Goal: Information Seeking & Learning: Learn about a topic

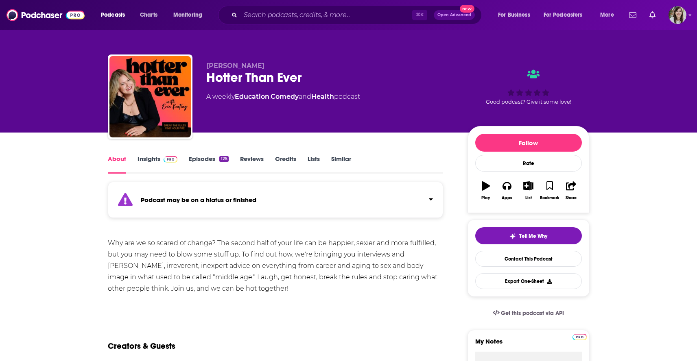
click at [508, 192] on button "Apps" at bounding box center [506, 190] width 21 height 29
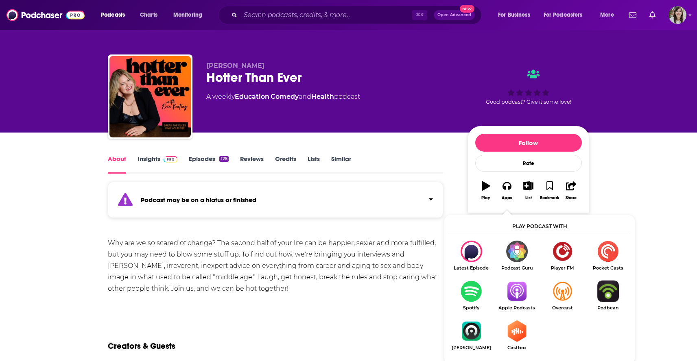
click at [521, 293] on img "Show Listen On dropdown" at bounding box center [517, 292] width 46 height 22
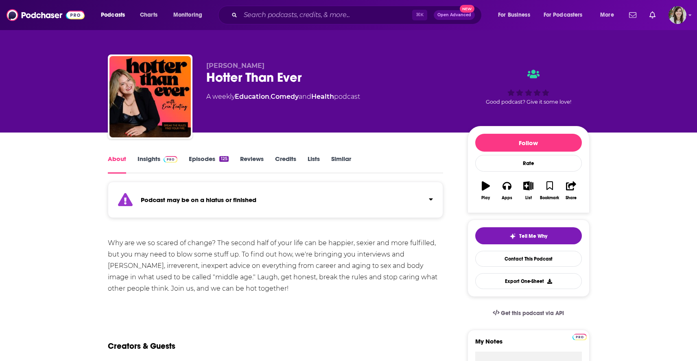
click at [197, 160] on link "Episodes 125" at bounding box center [208, 164] width 39 height 19
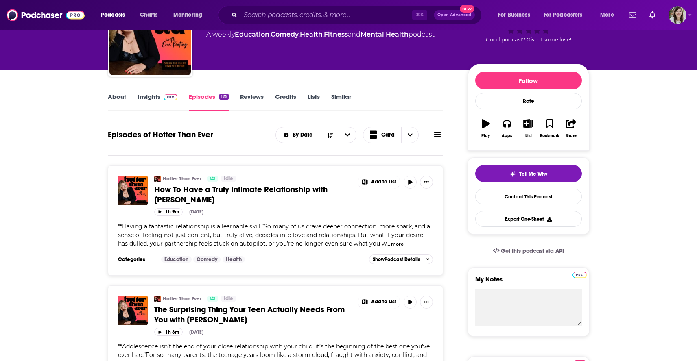
scroll to position [65, 0]
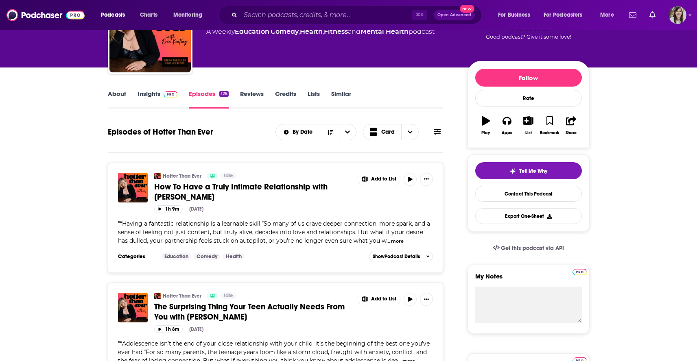
click at [391, 243] on button "more" at bounding box center [397, 241] width 13 height 7
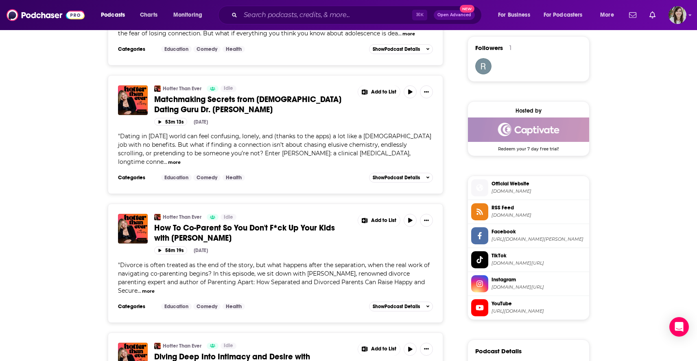
scroll to position [591, 0]
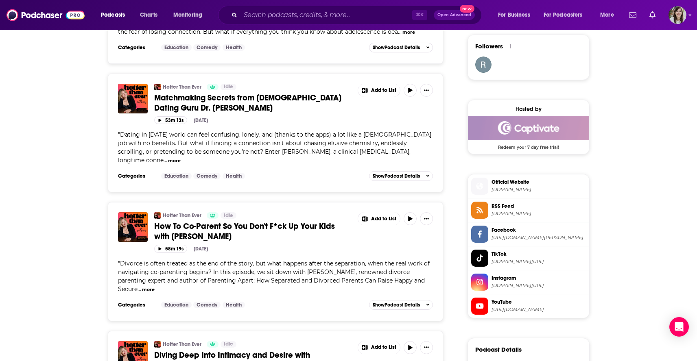
click at [530, 282] on span "Instagram" at bounding box center [539, 278] width 94 height 7
click at [549, 258] on span "TikTok" at bounding box center [539, 254] width 94 height 7
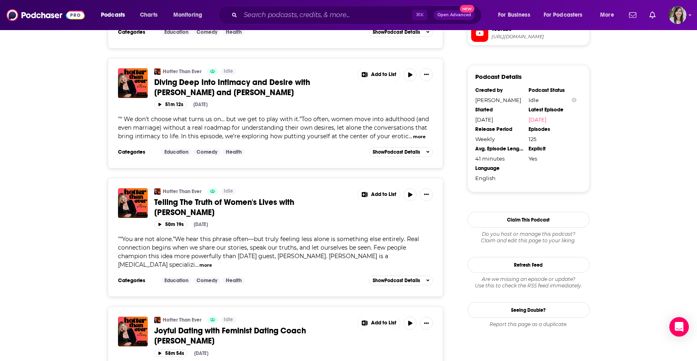
scroll to position [865, 0]
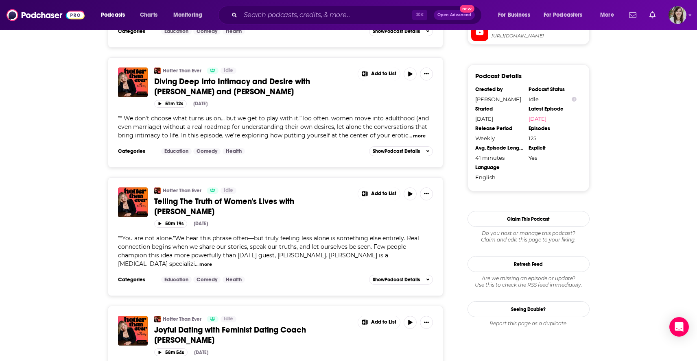
click at [294, 197] on span "Telling The Truth of Women's Lives with Jessica Zucker" at bounding box center [224, 207] width 140 height 20
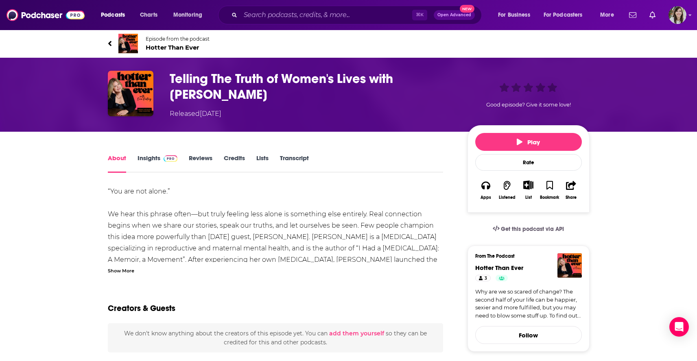
click at [124, 270] on div "Show More" at bounding box center [121, 271] width 26 height 8
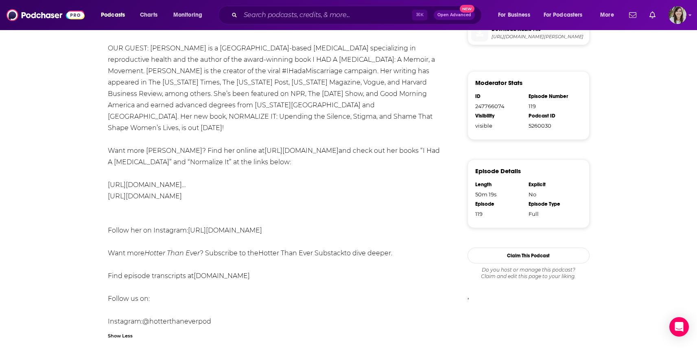
scroll to position [463, 0]
click at [236, 272] on link "www.hotterthaneverpod.com" at bounding box center [222, 276] width 56 height 8
click at [294, 15] on input "Search podcasts, credits, & more..." at bounding box center [326, 15] width 172 height 13
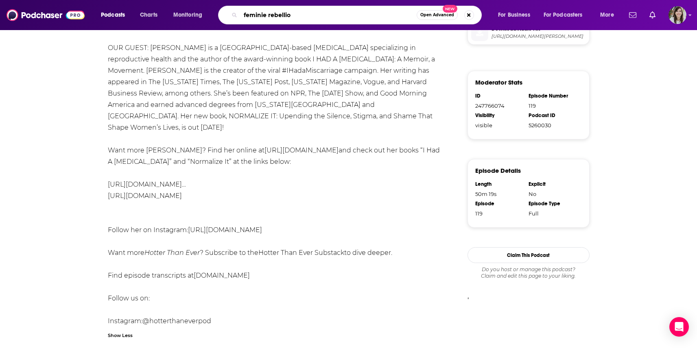
type input "feminie rebellion"
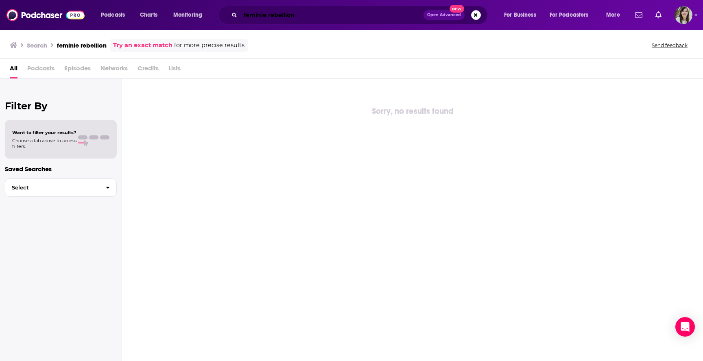
click at [259, 15] on input "feminie rebellion" at bounding box center [331, 15] width 183 height 13
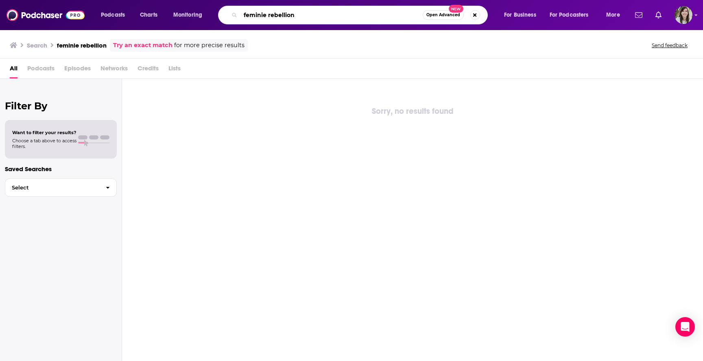
click at [264, 16] on input "feminie rebellion" at bounding box center [331, 15] width 182 height 13
type input "feminine rebellion"
click at [328, 11] on input "feminine rebellion" at bounding box center [331, 15] width 182 height 13
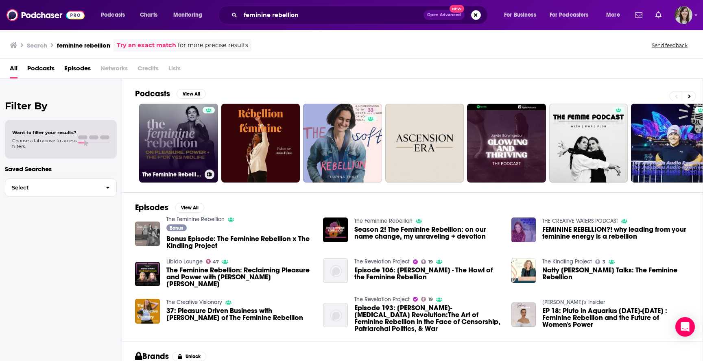
click at [165, 149] on link "The Feminine Rebellion" at bounding box center [178, 143] width 79 height 79
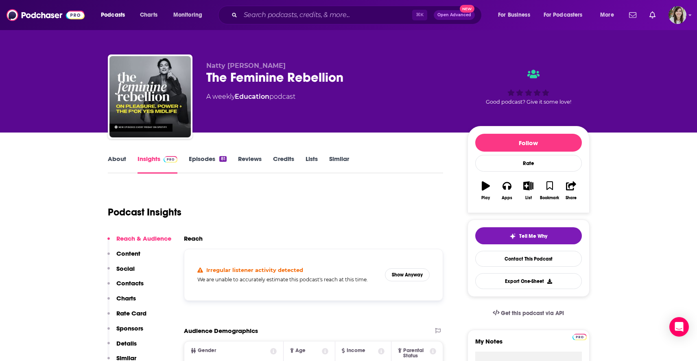
click at [122, 162] on link "About" at bounding box center [117, 164] width 18 height 19
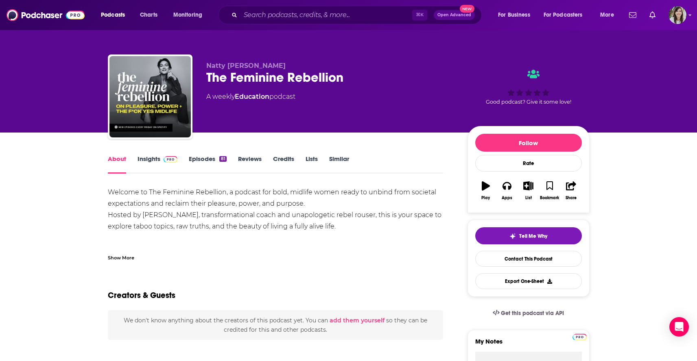
click at [118, 257] on div "Show More" at bounding box center [121, 257] width 26 height 8
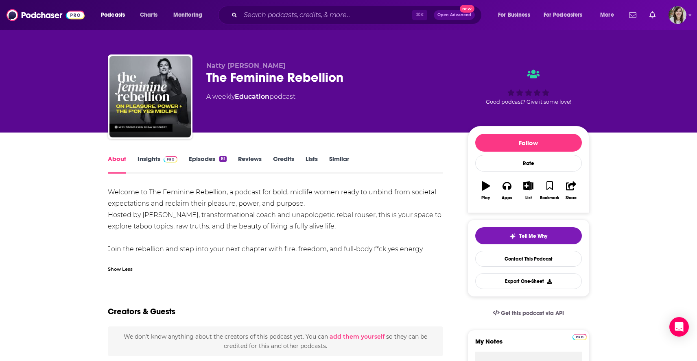
click at [204, 160] on link "Episodes 81" at bounding box center [207, 164] width 37 height 19
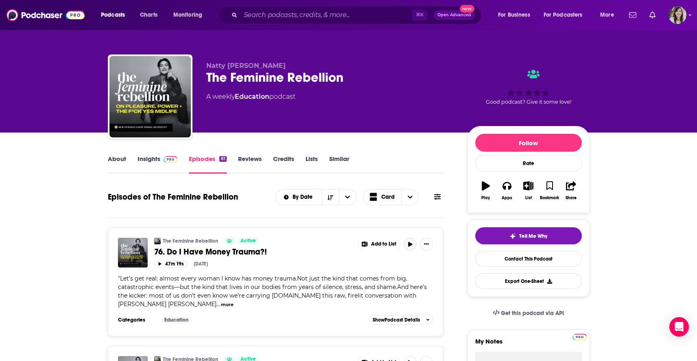
click at [411, 247] on icon "button" at bounding box center [410, 244] width 6 height 5
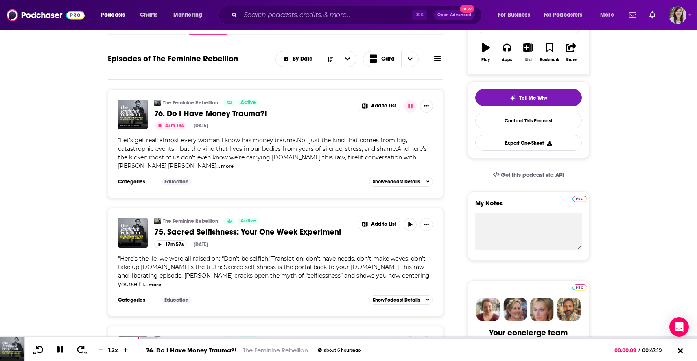
scroll to position [163, 0]
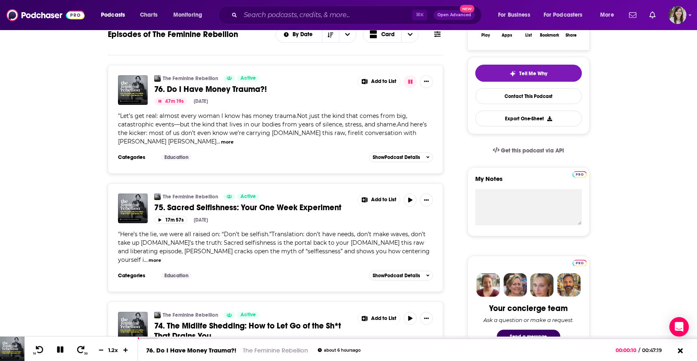
click at [161, 257] on button "more" at bounding box center [155, 260] width 13 height 7
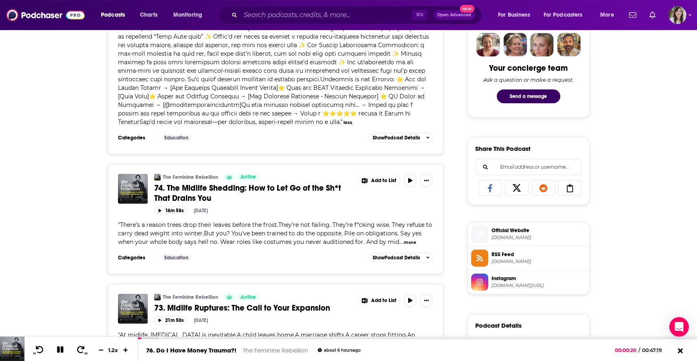
scroll to position [404, 0]
click at [408, 245] on button "more" at bounding box center [410, 242] width 13 height 7
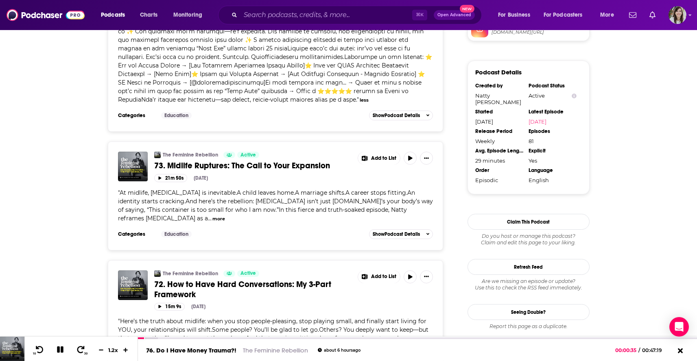
scroll to position [684, 0]
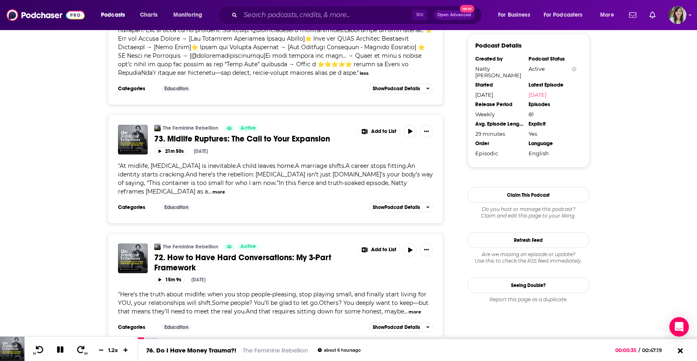
click at [225, 189] on button "more" at bounding box center [218, 192] width 13 height 7
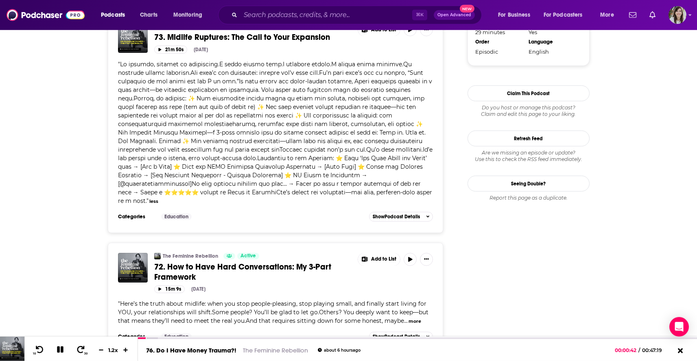
scroll to position [827, 0]
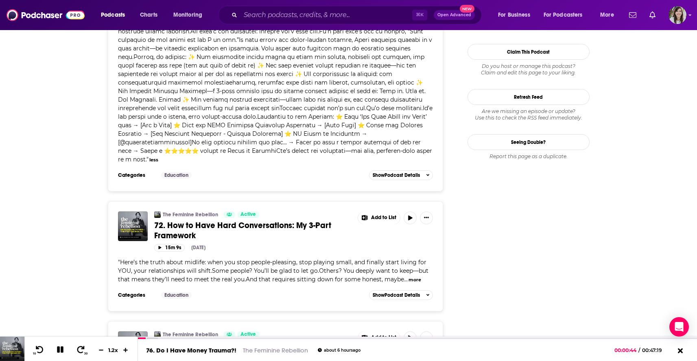
click at [418, 277] on button "more" at bounding box center [415, 280] width 13 height 7
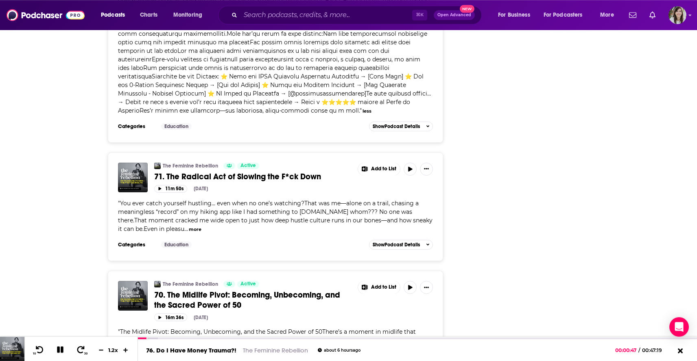
scroll to position [1126, 0]
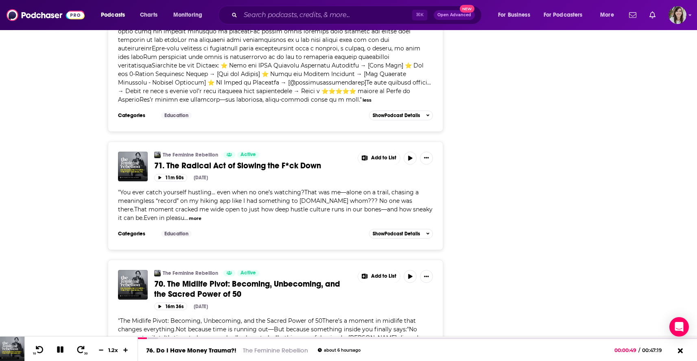
click at [189, 215] on button "more" at bounding box center [195, 218] width 13 height 7
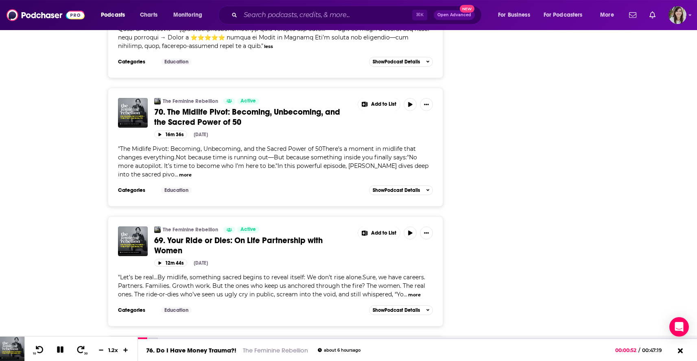
scroll to position [1400, 0]
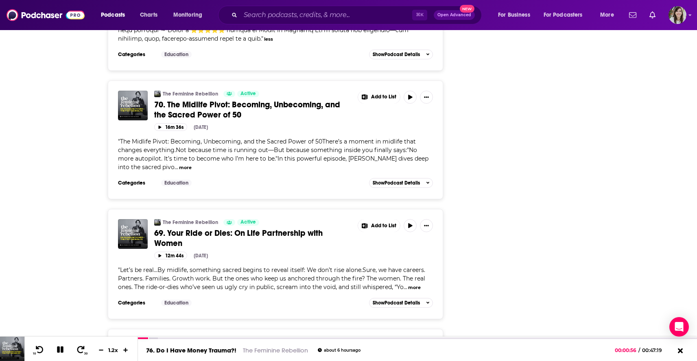
click at [179, 164] on button "more" at bounding box center [185, 167] width 13 height 7
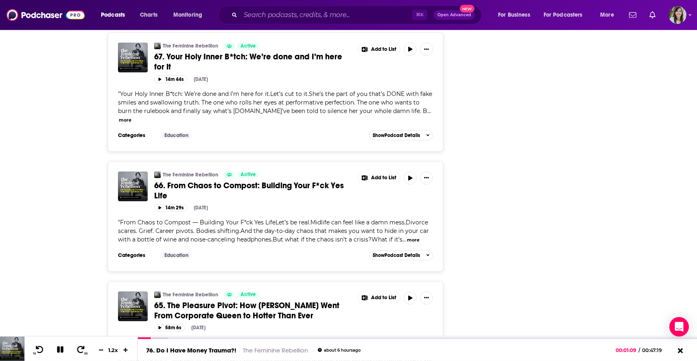
scroll to position [1927, 0]
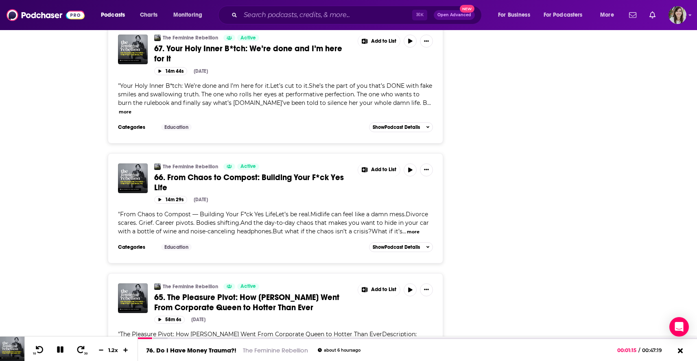
click at [411, 229] on button "more" at bounding box center [413, 232] width 13 height 7
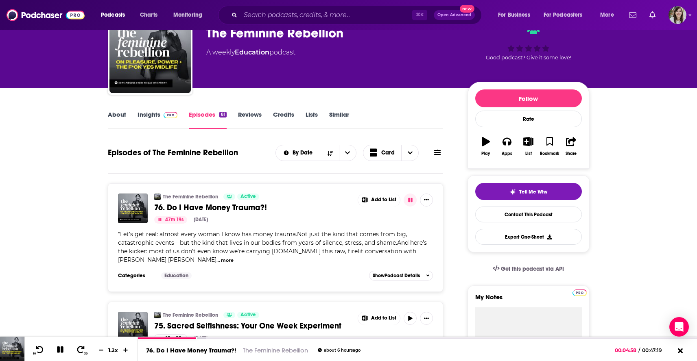
scroll to position [0, 0]
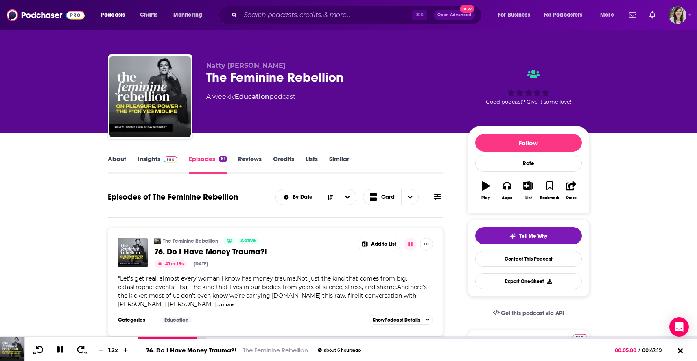
click at [156, 163] on link "Insights" at bounding box center [158, 164] width 40 height 19
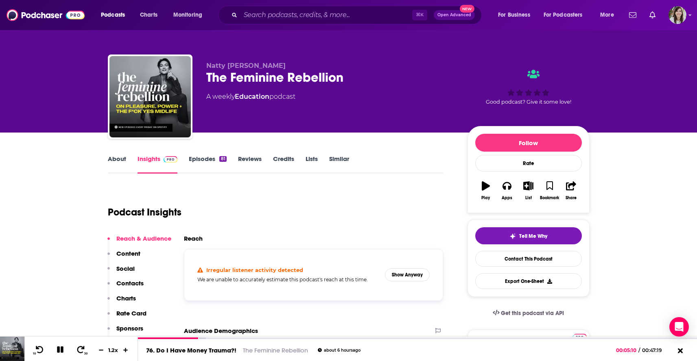
click at [116, 158] on link "About" at bounding box center [117, 164] width 18 height 19
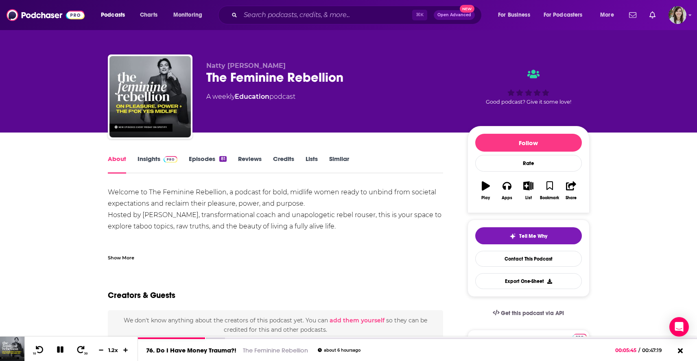
click at [338, 161] on link "Similar" at bounding box center [339, 164] width 20 height 19
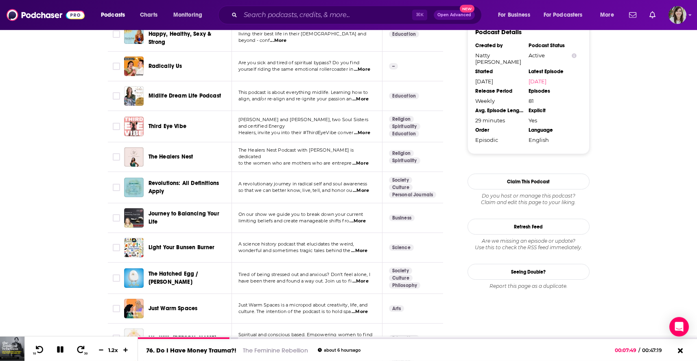
scroll to position [698, 0]
click at [57, 348] on icon at bounding box center [60, 350] width 7 height 7
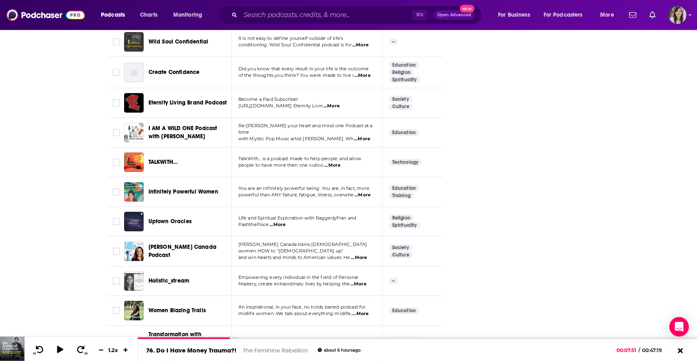
scroll to position [1173, 0]
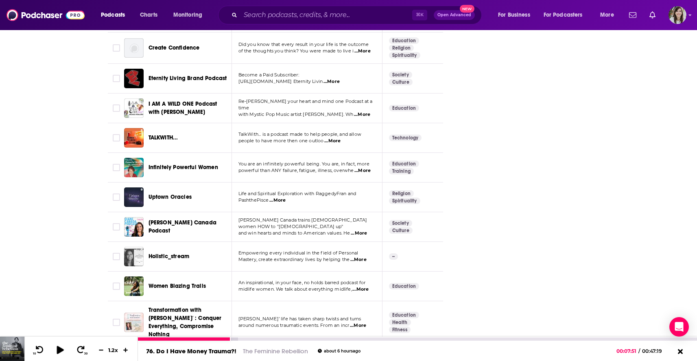
click at [60, 350] on icon at bounding box center [60, 350] width 7 height 8
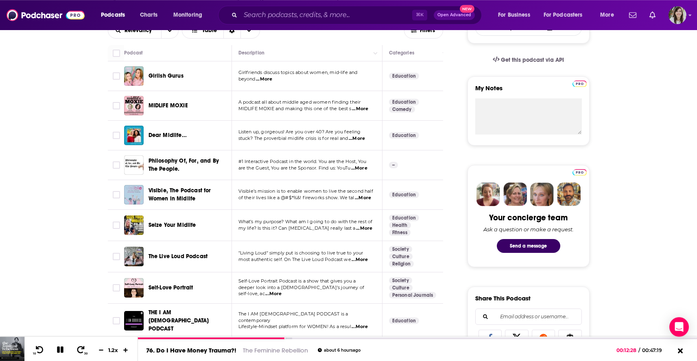
scroll to position [0, 0]
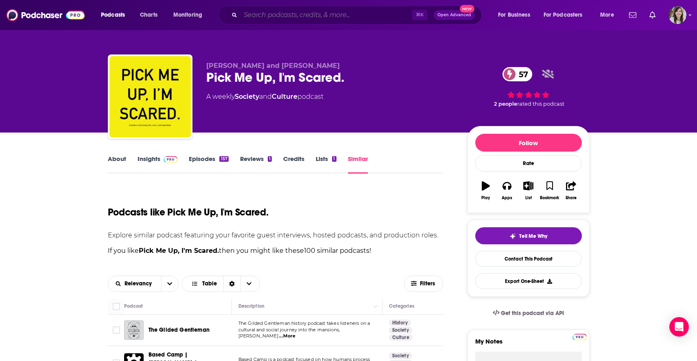
click at [305, 14] on input "Search podcasts, credits, & more..." at bounding box center [326, 15] width 172 height 13
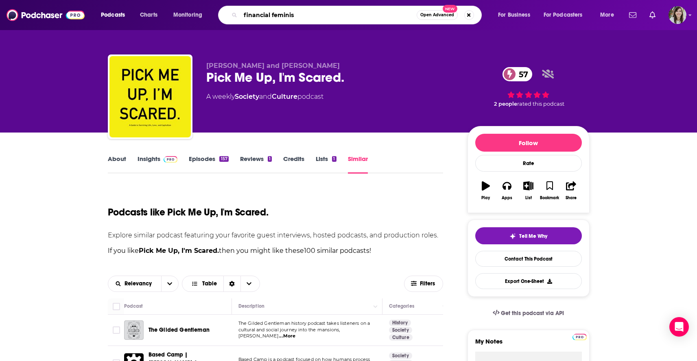
type input "financial feminist"
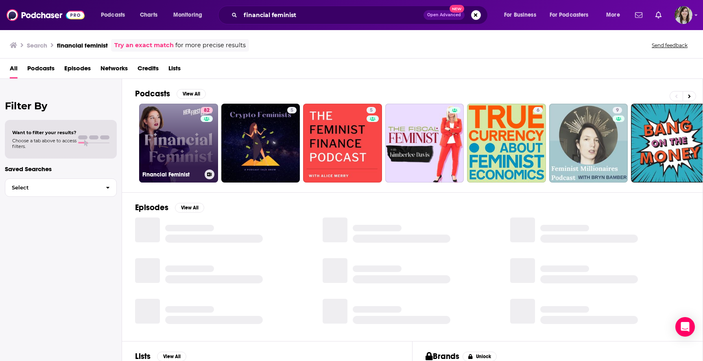
click at [162, 143] on link "82 Financial Feminist" at bounding box center [178, 143] width 79 height 79
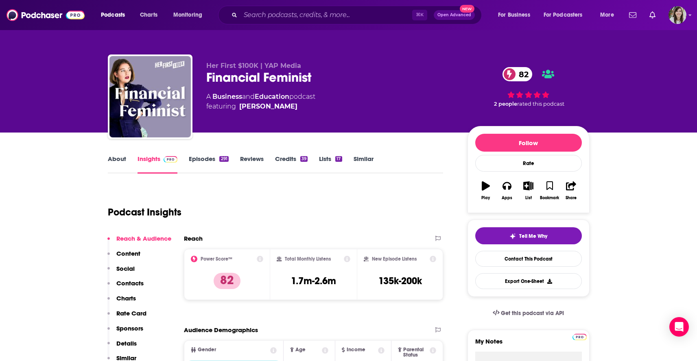
click at [207, 163] on link "Episodes 291" at bounding box center [208, 164] width 39 height 19
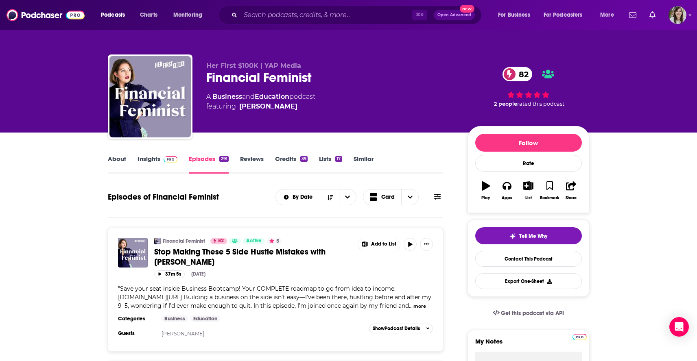
click at [358, 162] on link "Similar" at bounding box center [364, 164] width 20 height 19
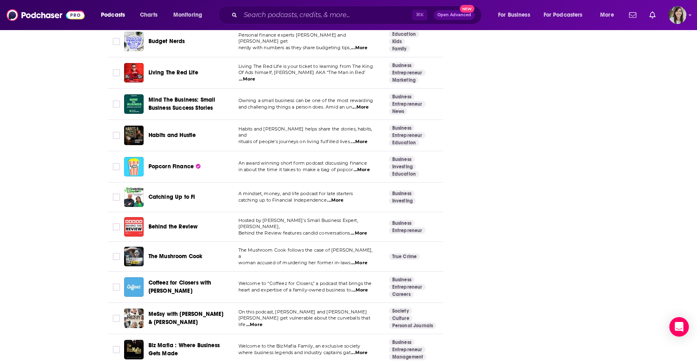
scroll to position [2990, 0]
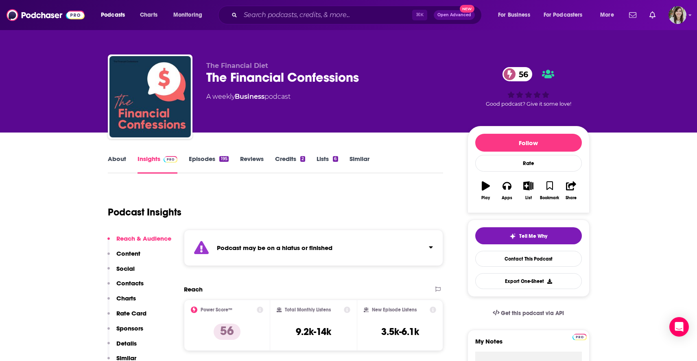
click at [205, 158] on link "Episodes 195" at bounding box center [208, 164] width 39 height 19
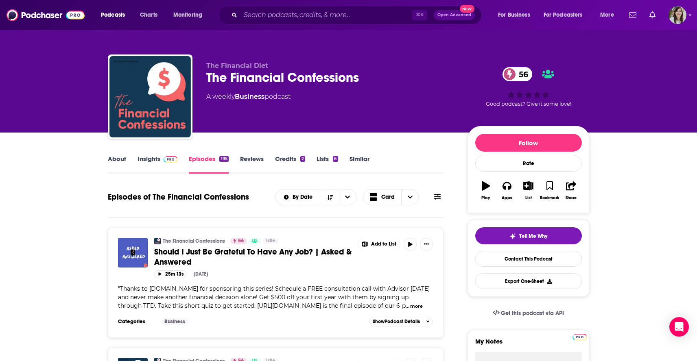
click at [361, 164] on link "Similar" at bounding box center [360, 164] width 20 height 19
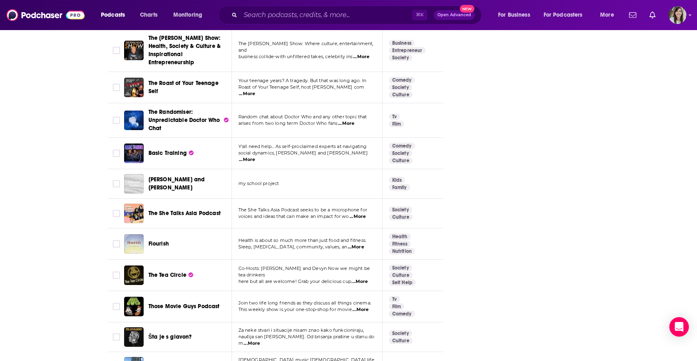
scroll to position [2900, 0]
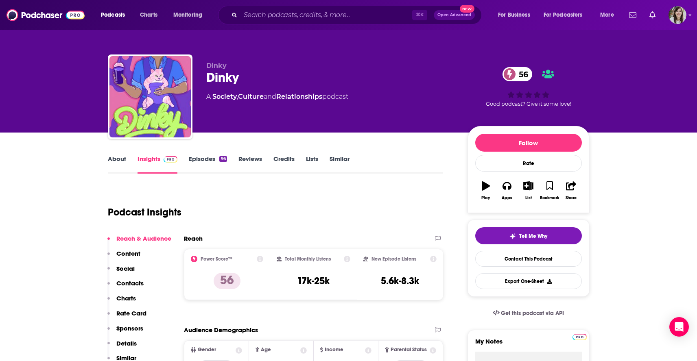
click at [113, 162] on link "About" at bounding box center [117, 164] width 18 height 19
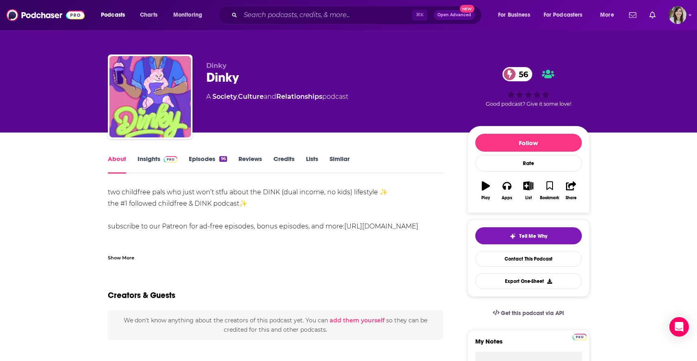
click at [118, 259] on div "Show More" at bounding box center [121, 257] width 26 height 8
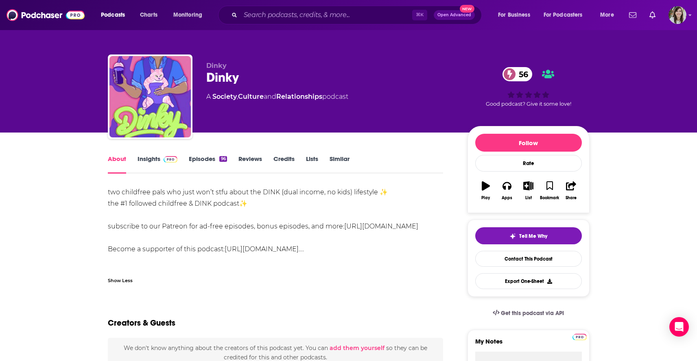
click at [148, 159] on link "Insights" at bounding box center [158, 164] width 40 height 19
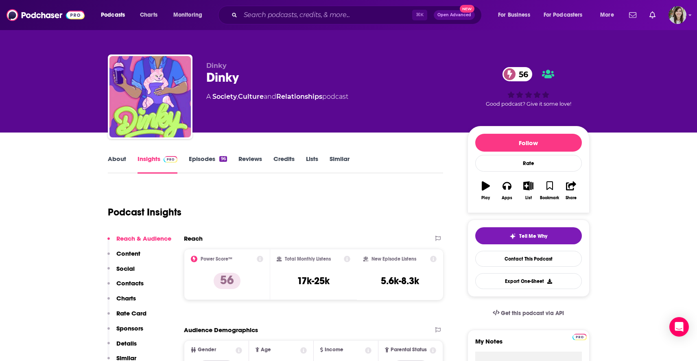
click at [189, 159] on link "Episodes 96" at bounding box center [208, 164] width 38 height 19
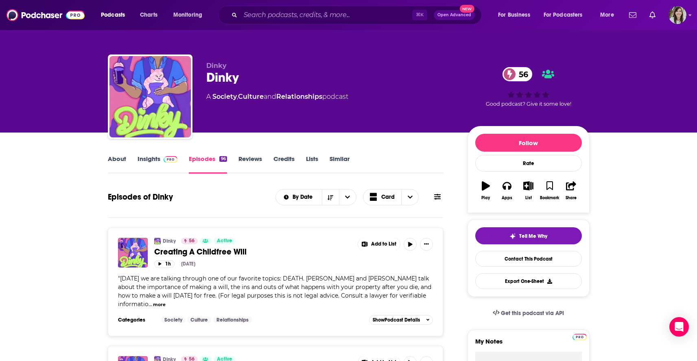
click at [335, 160] on link "Similar" at bounding box center [340, 164] width 20 height 19
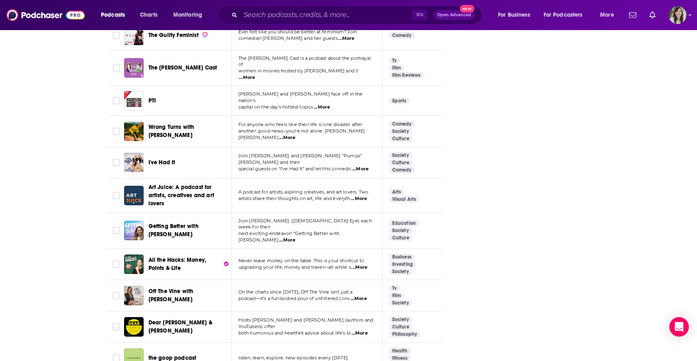
scroll to position [1435, 0]
click at [69, 219] on div "About Insights Episodes 96 Reviews Credits Lists Similar Podcasts like Dinky Ex…" at bounding box center [348, 202] width 697 height 3009
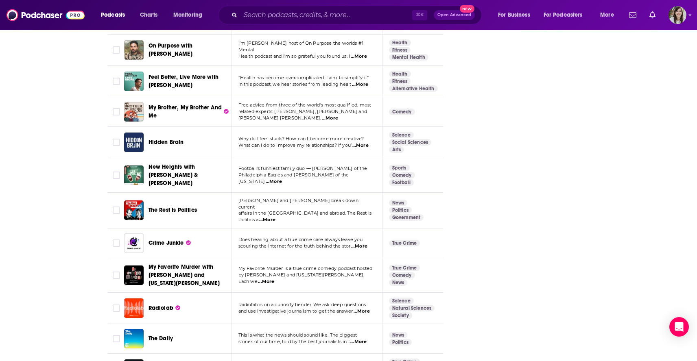
scroll to position [2728, 0]
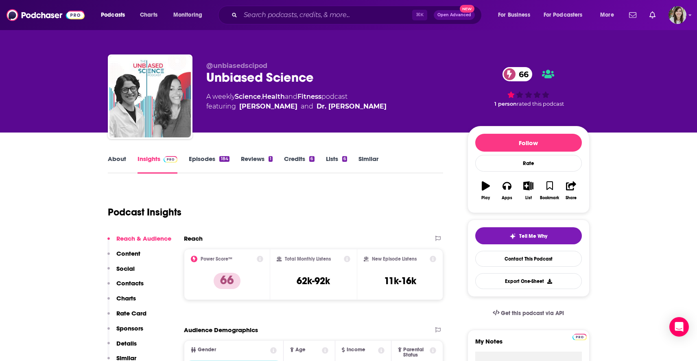
click at [117, 162] on link "About" at bounding box center [117, 164] width 18 height 19
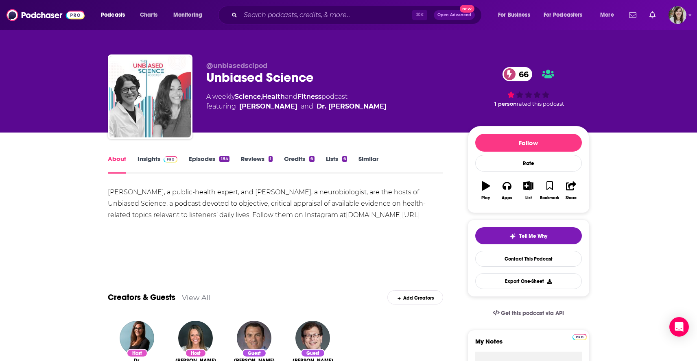
click at [196, 155] on div "About Insights Episodes 184 Reviews 1 Credits 6 Lists 6 Similar" at bounding box center [276, 164] width 336 height 20
click at [207, 159] on link "Episodes 184" at bounding box center [209, 164] width 40 height 19
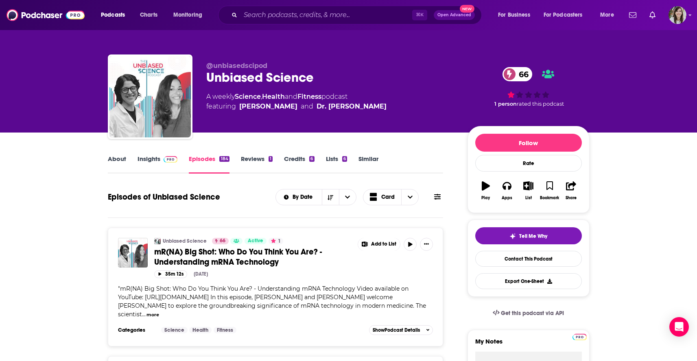
click at [365, 157] on link "Similar" at bounding box center [368, 164] width 20 height 19
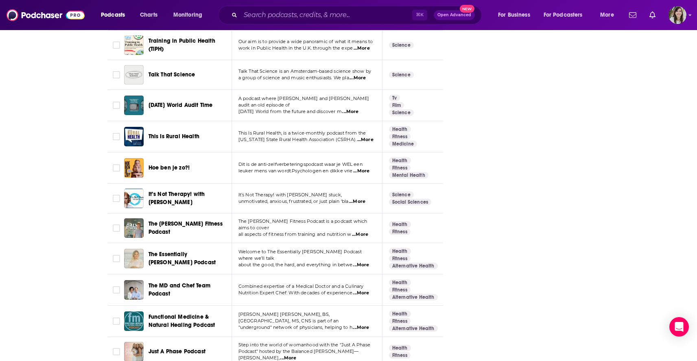
scroll to position [2920, 0]
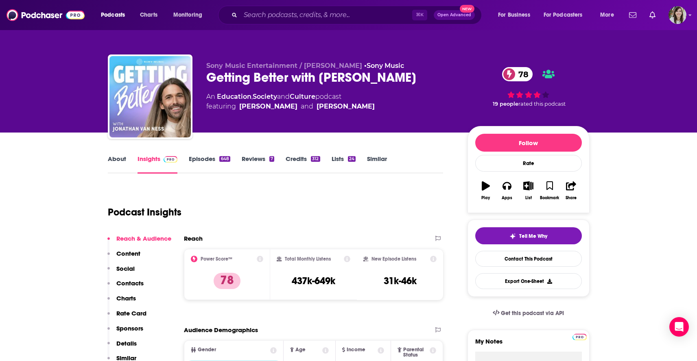
click at [116, 162] on link "About" at bounding box center [117, 164] width 18 height 19
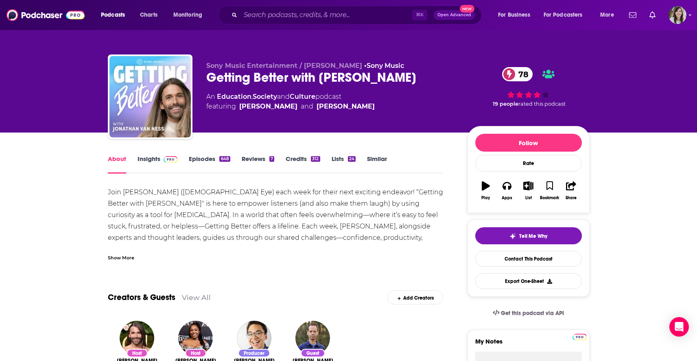
click at [201, 163] on link "Episodes 648" at bounding box center [209, 164] width 41 height 19
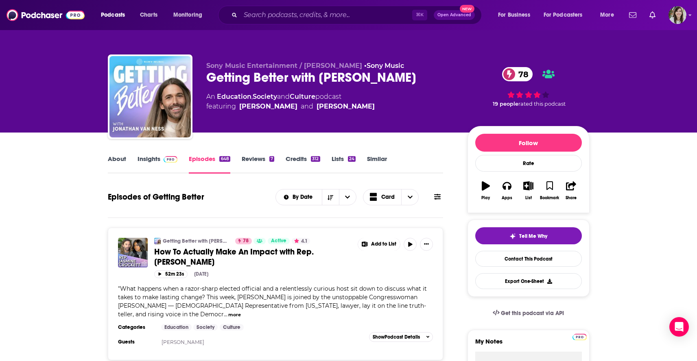
click at [120, 159] on link "About" at bounding box center [117, 164] width 18 height 19
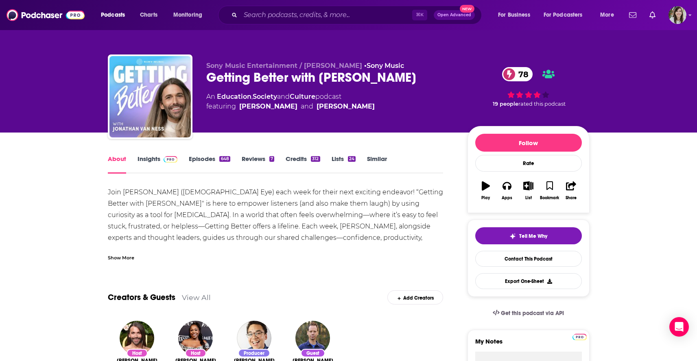
click at [376, 162] on link "Similar" at bounding box center [377, 164] width 20 height 19
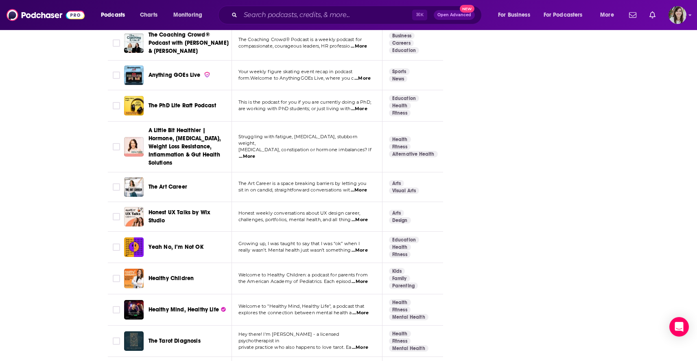
scroll to position [3181, 0]
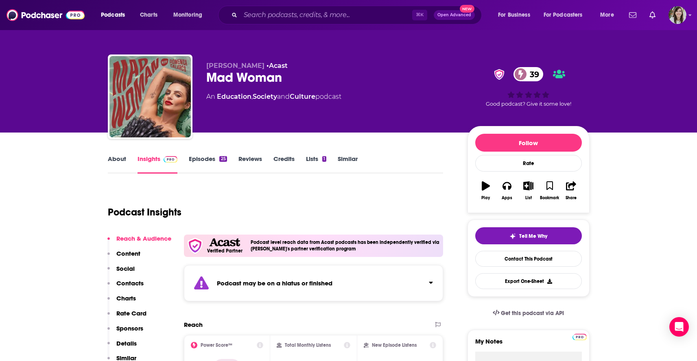
click at [197, 161] on link "Episodes 25" at bounding box center [208, 164] width 38 height 19
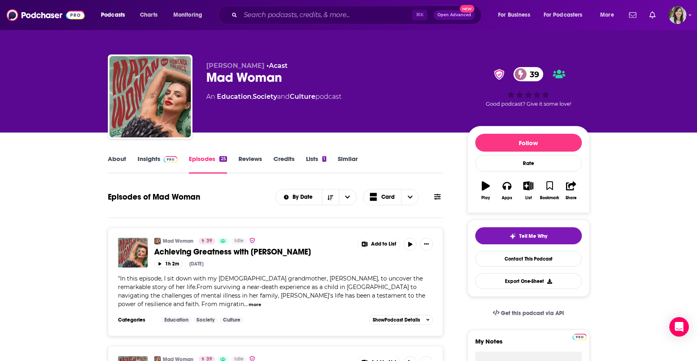
click at [352, 166] on link "Similar" at bounding box center [348, 164] width 20 height 19
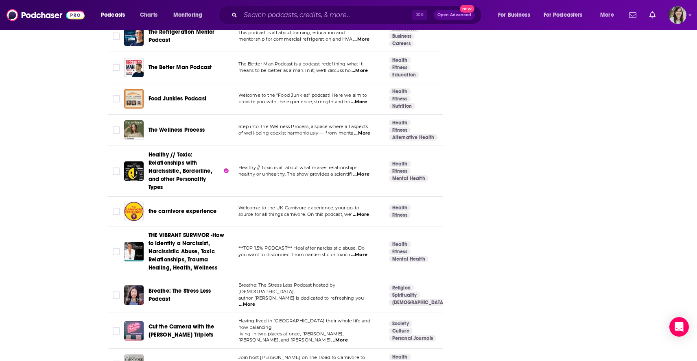
scroll to position [3223, 0]
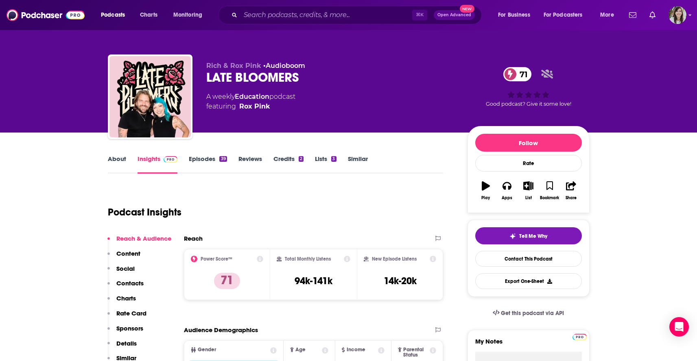
click at [111, 160] on link "About" at bounding box center [117, 164] width 18 height 19
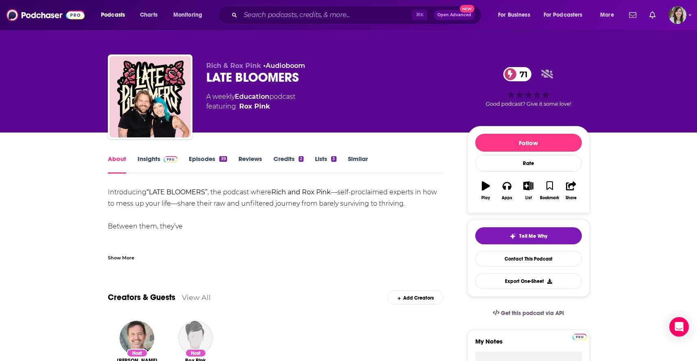
click at [123, 258] on div "Show More" at bounding box center [121, 257] width 26 height 8
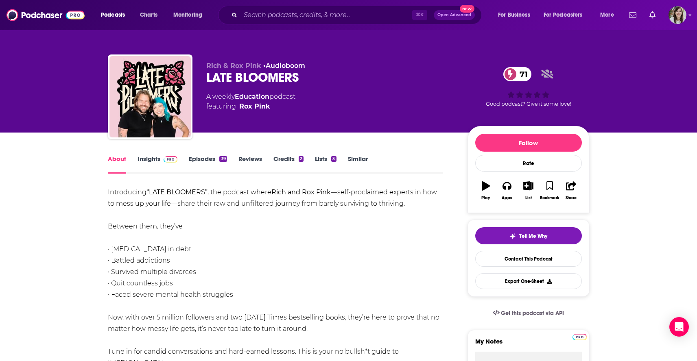
click at [151, 159] on link "Insights" at bounding box center [158, 164] width 40 height 19
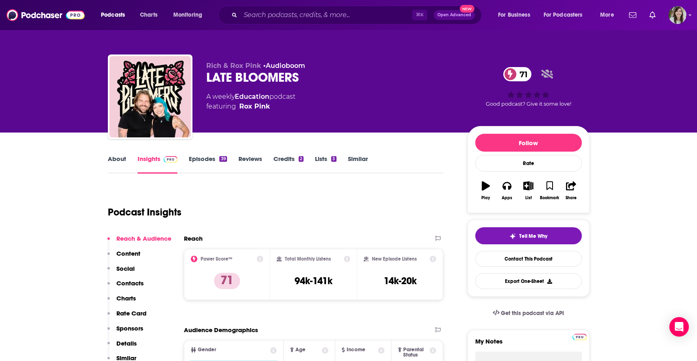
click at [212, 160] on link "Episodes 39" at bounding box center [208, 164] width 38 height 19
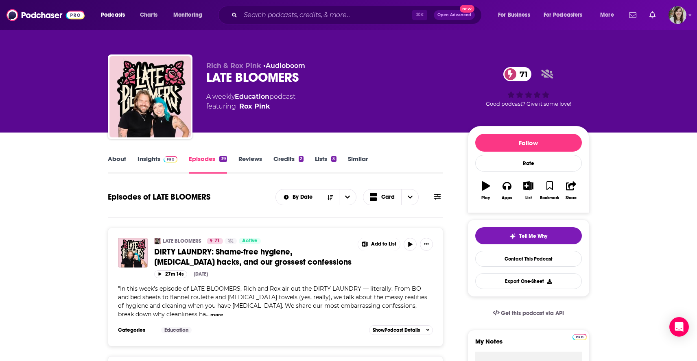
click at [367, 157] on link "Similar" at bounding box center [358, 164] width 20 height 19
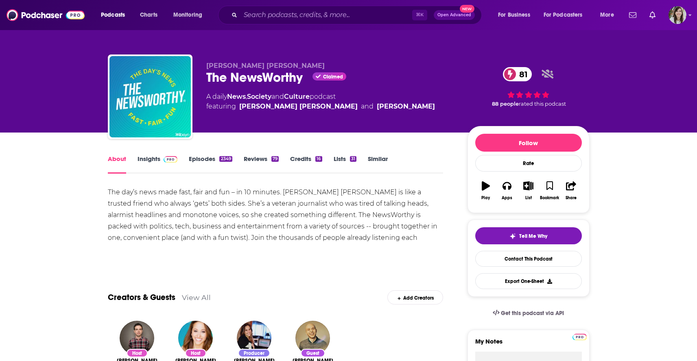
click at [203, 158] on link "Episodes 2349" at bounding box center [210, 164] width 43 height 19
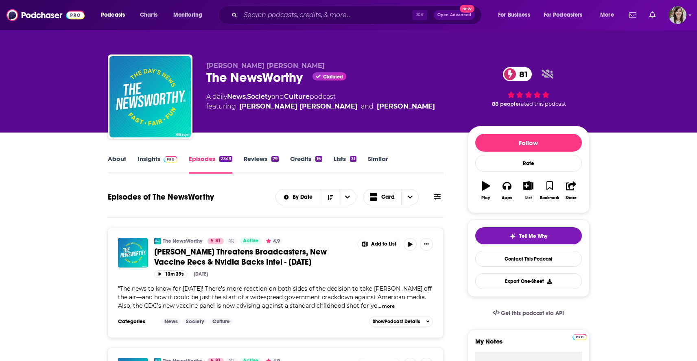
click at [221, 254] on span "[PERSON_NAME] Threatens Broadcasters, New Vaccine Recs & Nvidia Backs Intel - […" at bounding box center [240, 257] width 173 height 20
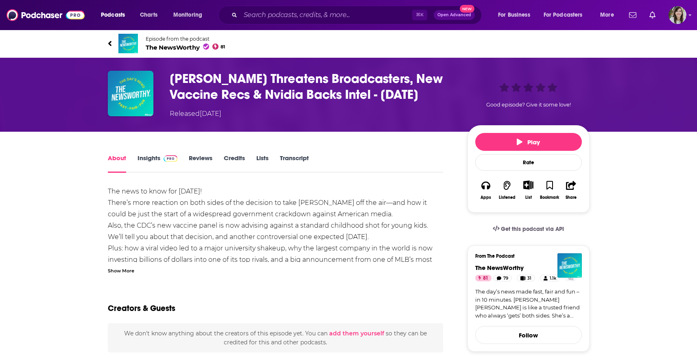
click at [111, 274] on div "Show More" at bounding box center [121, 271] width 26 height 8
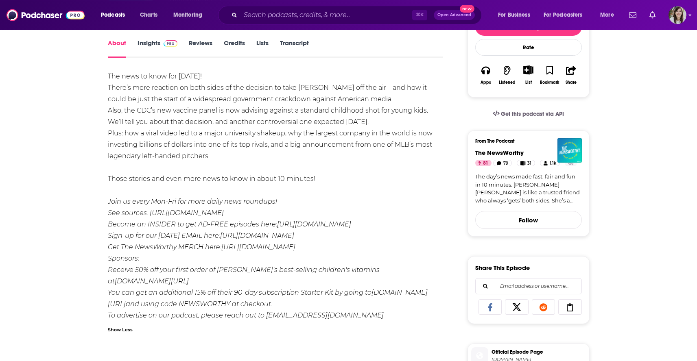
scroll to position [143, 0]
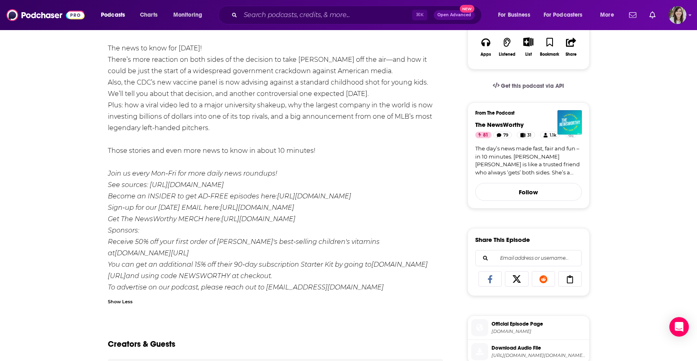
click at [173, 189] on em "See sources: [URL][DOMAIN_NAME]" at bounding box center [166, 185] width 116 height 8
click at [206, 189] on em "See sources: [URL][DOMAIN_NAME]" at bounding box center [166, 185] width 116 height 8
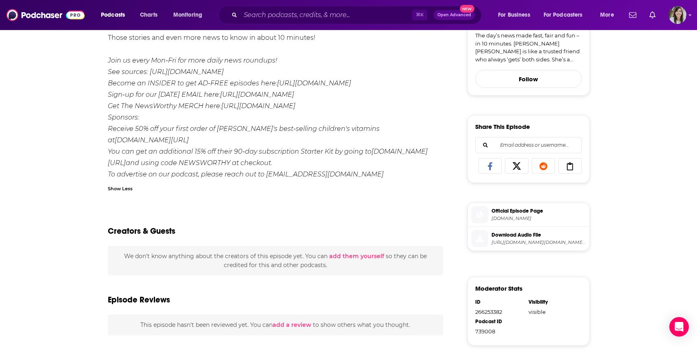
scroll to position [260, 0]
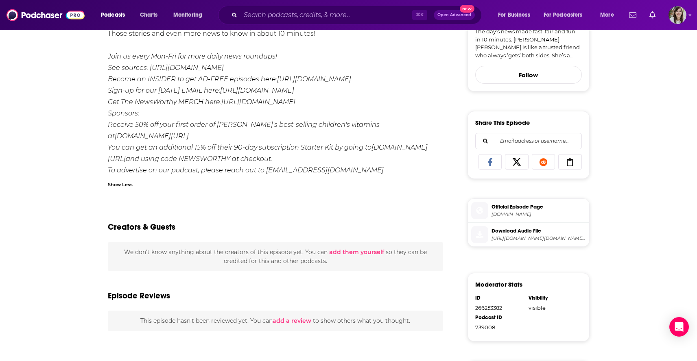
click at [534, 218] on span "[DOMAIN_NAME]" at bounding box center [539, 215] width 94 height 6
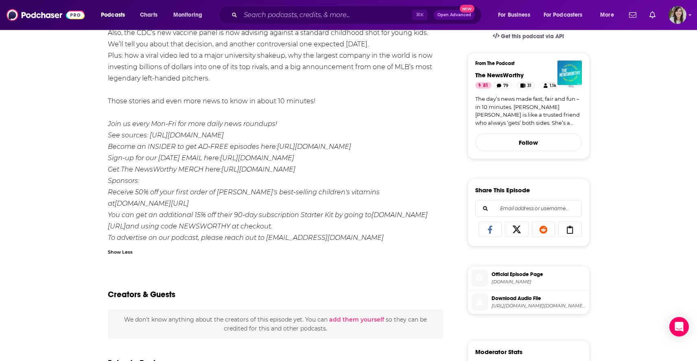
scroll to position [33, 0]
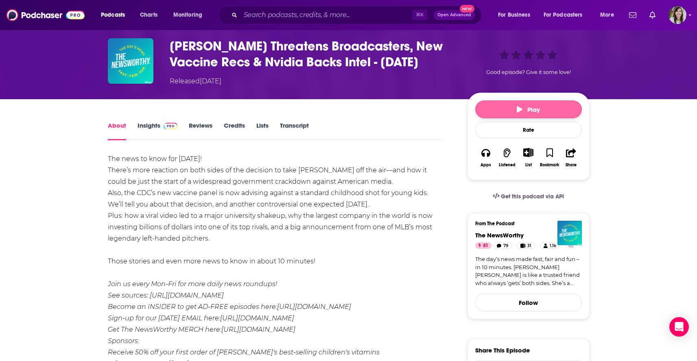
click at [501, 118] on button "Play" at bounding box center [528, 110] width 107 height 18
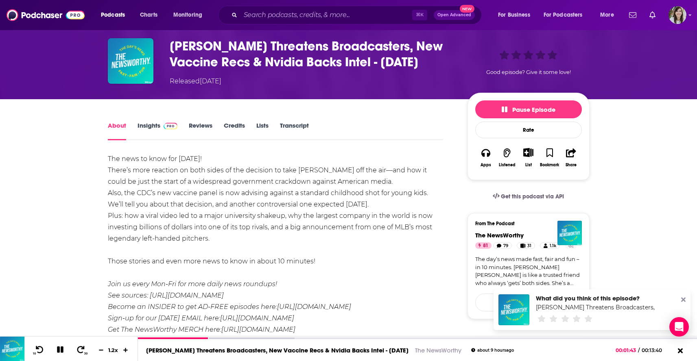
click at [684, 299] on icon at bounding box center [683, 300] width 4 height 4
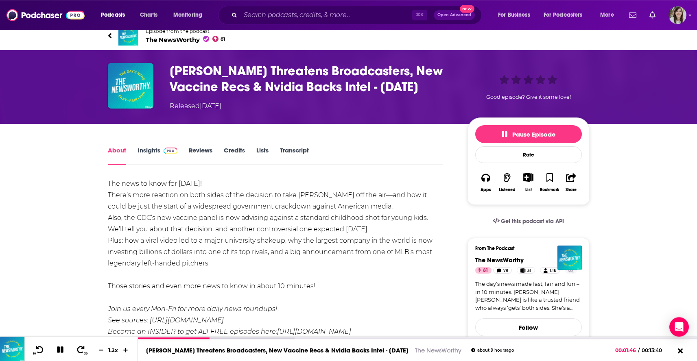
scroll to position [0, 0]
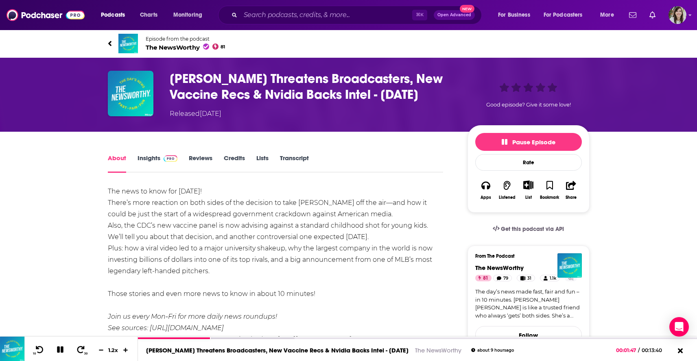
click at [110, 45] on icon at bounding box center [109, 43] width 3 height 5
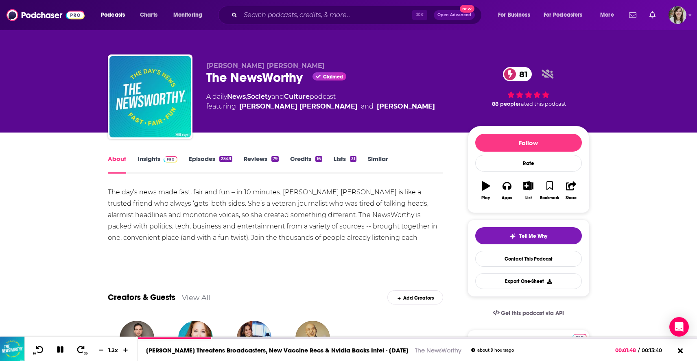
click at [148, 162] on link "Insights" at bounding box center [158, 164] width 40 height 19
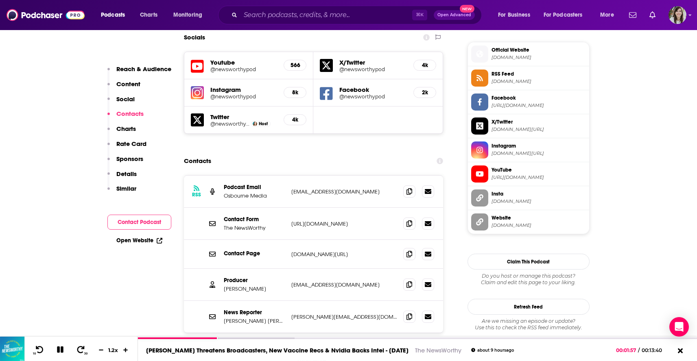
scroll to position [723, 0]
click at [272, 350] on button "Load More..." at bounding box center [313, 361] width 122 height 22
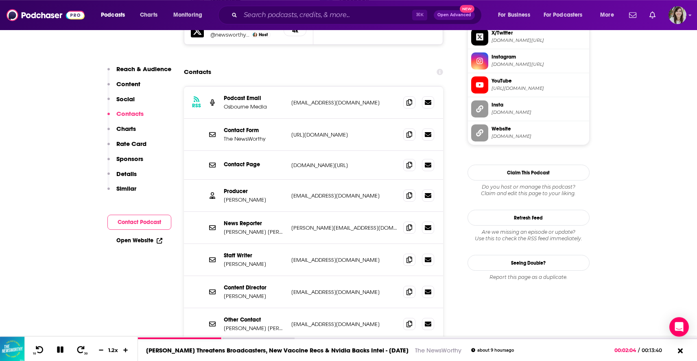
scroll to position [879, 0]
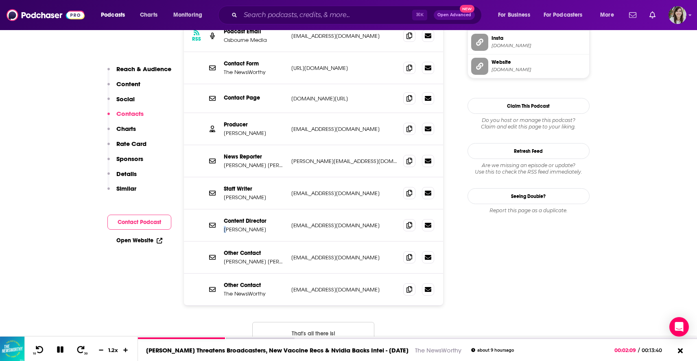
click at [226, 226] on p "[PERSON_NAME]" at bounding box center [254, 229] width 61 height 7
drag, startPoint x: 232, startPoint y: 179, endPoint x: 239, endPoint y: 179, distance: 6.9
click at [238, 226] on p "Emily Feigen" at bounding box center [254, 229] width 61 height 7
click at [245, 226] on p "Emily Feigen" at bounding box center [254, 229] width 61 height 7
drag, startPoint x: 254, startPoint y: 180, endPoint x: 224, endPoint y: 180, distance: 30.1
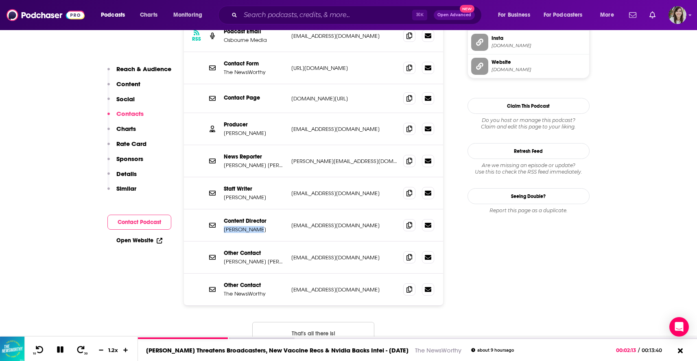
click at [224, 226] on p "Emily Feigen" at bounding box center [254, 229] width 61 height 7
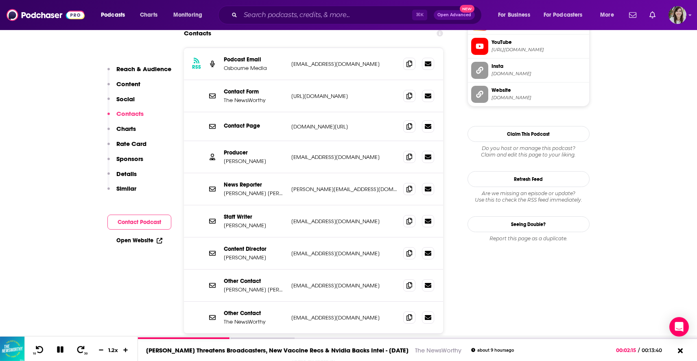
scroll to position [846, 0]
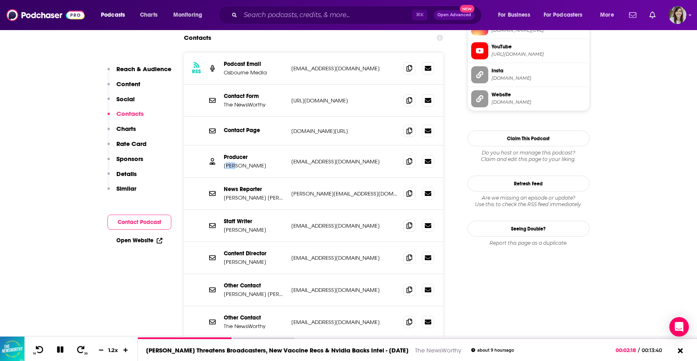
drag, startPoint x: 225, startPoint y: 114, endPoint x: 237, endPoint y: 115, distance: 12.3
click at [234, 162] on p "Taylor Stashak" at bounding box center [254, 165] width 61 height 7
click at [240, 162] on p "Taylor Stashak" at bounding box center [254, 165] width 61 height 7
click at [224, 162] on p "Taylor Stashak" at bounding box center [254, 165] width 61 height 7
drag, startPoint x: 227, startPoint y: 115, endPoint x: 239, endPoint y: 115, distance: 12.6
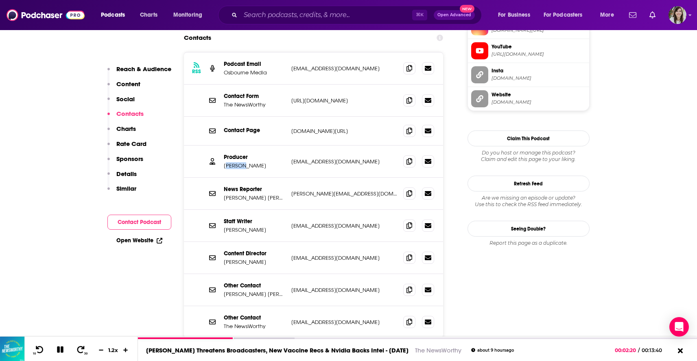
click at [239, 162] on p "Taylor Stashak" at bounding box center [254, 165] width 61 height 7
drag, startPoint x: 224, startPoint y: 113, endPoint x: 258, endPoint y: 115, distance: 33.8
click at [258, 162] on p "Taylor Stashak" at bounding box center [254, 165] width 61 height 7
click at [225, 227] on p "Rachael Cholak" at bounding box center [254, 230] width 61 height 7
click at [228, 227] on p "Rachael Cholak" at bounding box center [254, 230] width 61 height 7
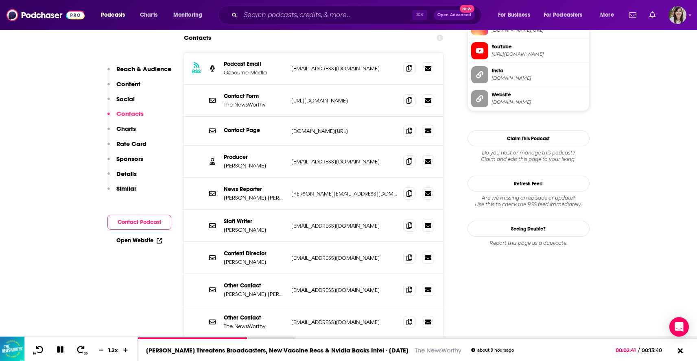
click at [232, 227] on p "Rachael Cholak" at bounding box center [254, 230] width 61 height 7
drag, startPoint x: 224, startPoint y: 179, endPoint x: 264, endPoint y: 177, distance: 39.5
click at [264, 227] on p "Rachael Cholak" at bounding box center [254, 230] width 61 height 7
drag, startPoint x: 225, startPoint y: 211, endPoint x: 253, endPoint y: 213, distance: 28.9
click at [253, 259] on p "Emily Feigen" at bounding box center [254, 262] width 61 height 7
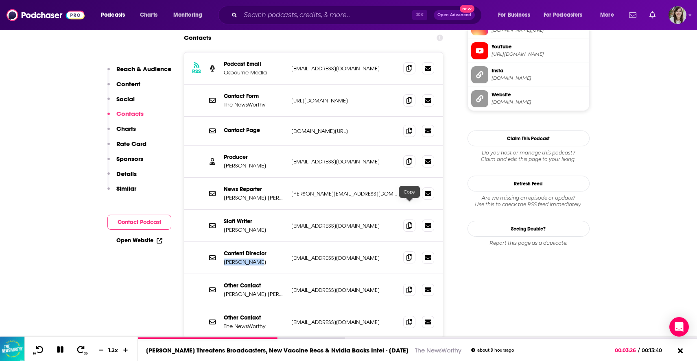
click at [407, 254] on icon at bounding box center [409, 257] width 6 height 7
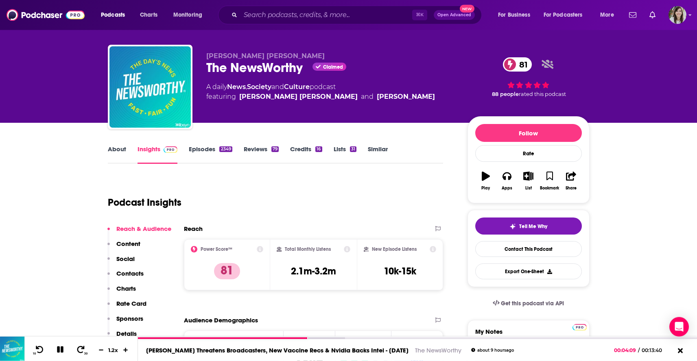
scroll to position [0, 0]
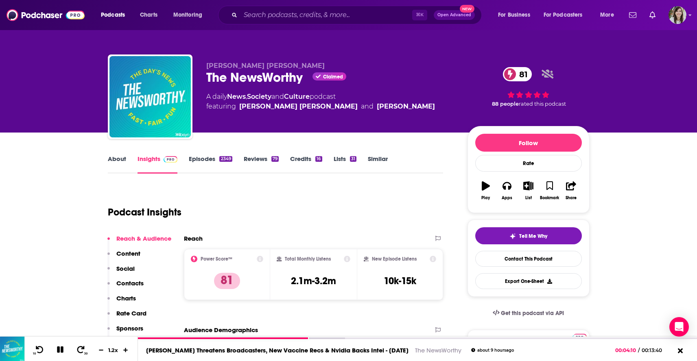
click at [111, 163] on link "About" at bounding box center [117, 164] width 18 height 19
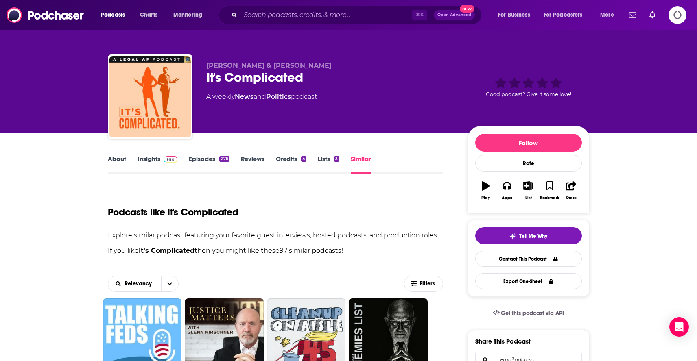
scroll to position [72, 0]
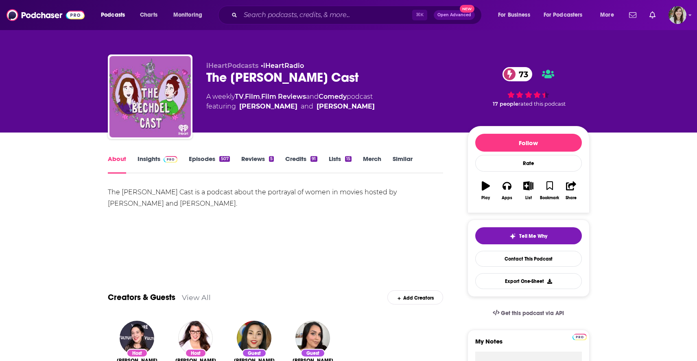
click at [57, 115] on div "iHeartPodcasts • iHeartRadio The [PERSON_NAME] Cast 73 A weekly TV , Film , Fil…" at bounding box center [348, 66] width 697 height 133
